Goal: Task Accomplishment & Management: Manage account settings

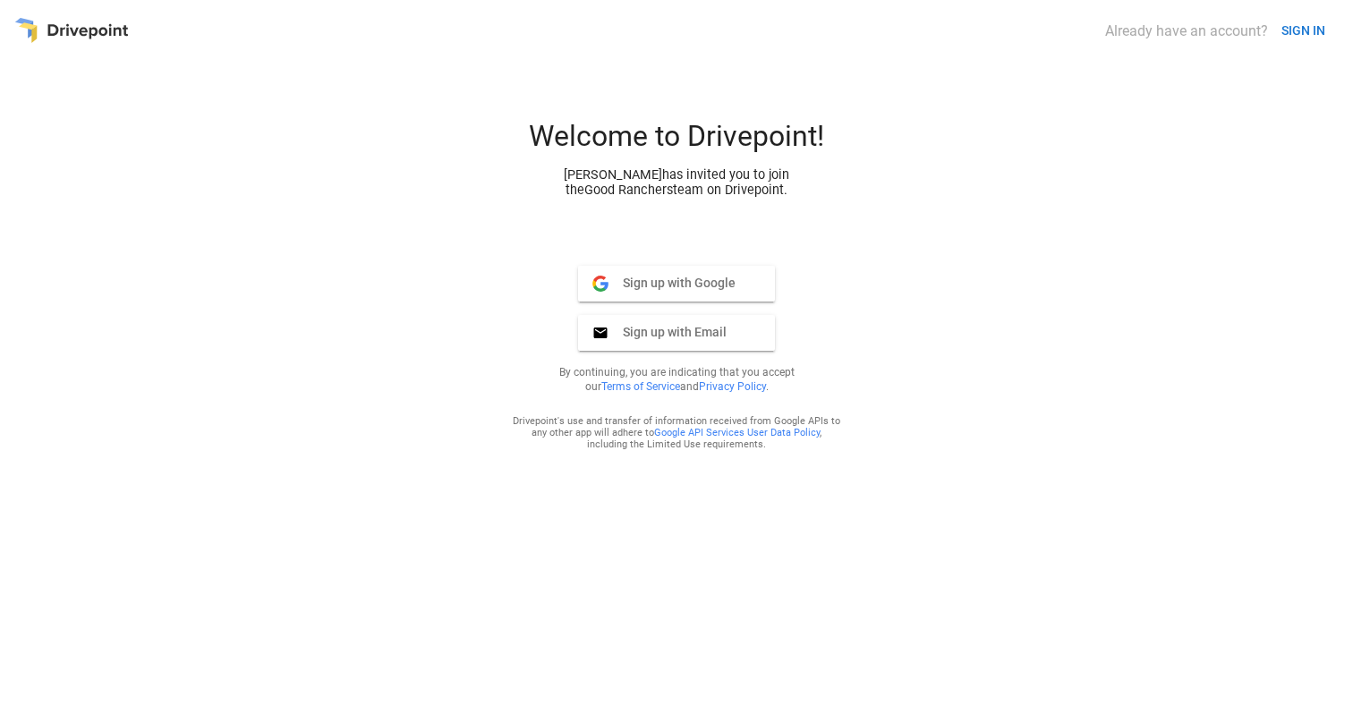
click at [688, 282] on span "Sign up with Google" at bounding box center [671, 283] width 127 height 16
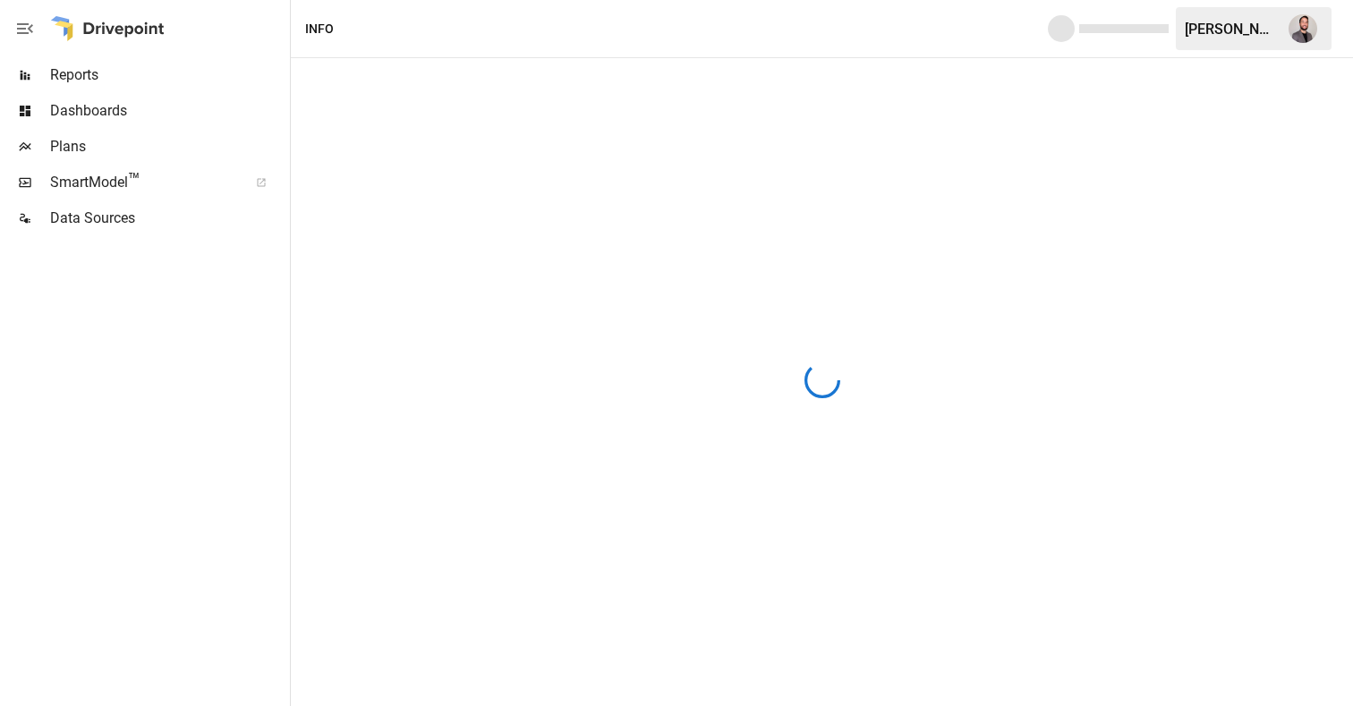
click at [113, 73] on span "Reports" at bounding box center [168, 74] width 236 height 21
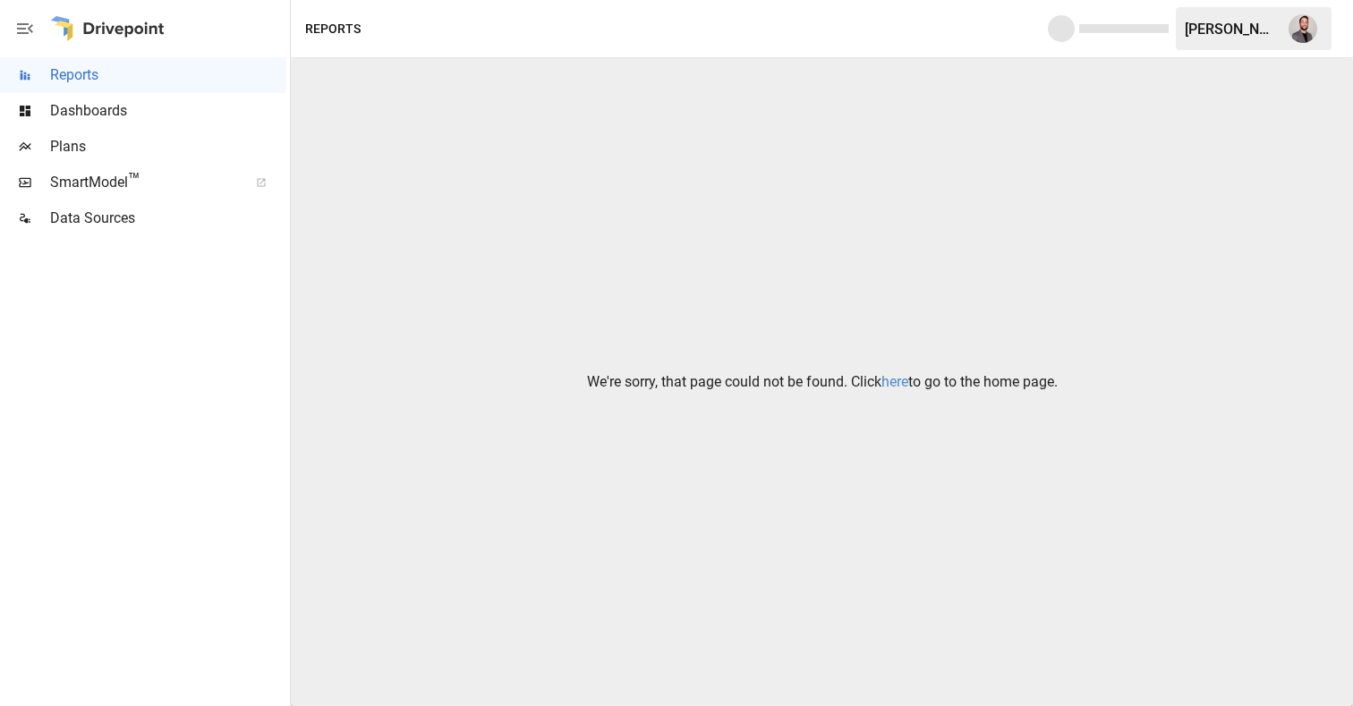
click at [897, 383] on link "here" at bounding box center [894, 381] width 27 height 17
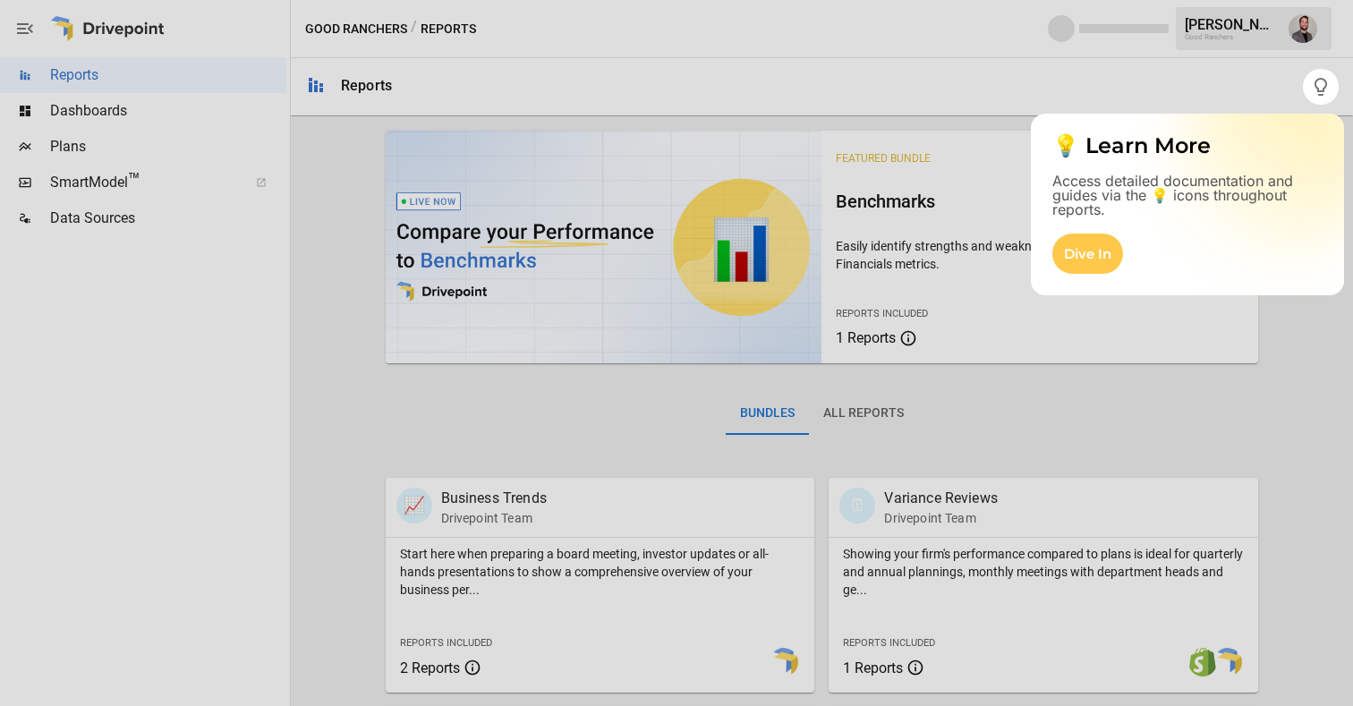
click at [989, 98] on div at bounding box center [651, 353] width 1303 height 706
click at [1047, 95] on div at bounding box center [651, 353] width 1303 height 706
drag, startPoint x: 1108, startPoint y: 82, endPoint x: 1130, endPoint y: 81, distance: 22.4
click at [1117, 81] on div at bounding box center [651, 353] width 1303 height 706
click at [1319, 92] on icon "button" at bounding box center [1320, 86] width 21 height 21
